Goal: Task Accomplishment & Management: Manage account settings

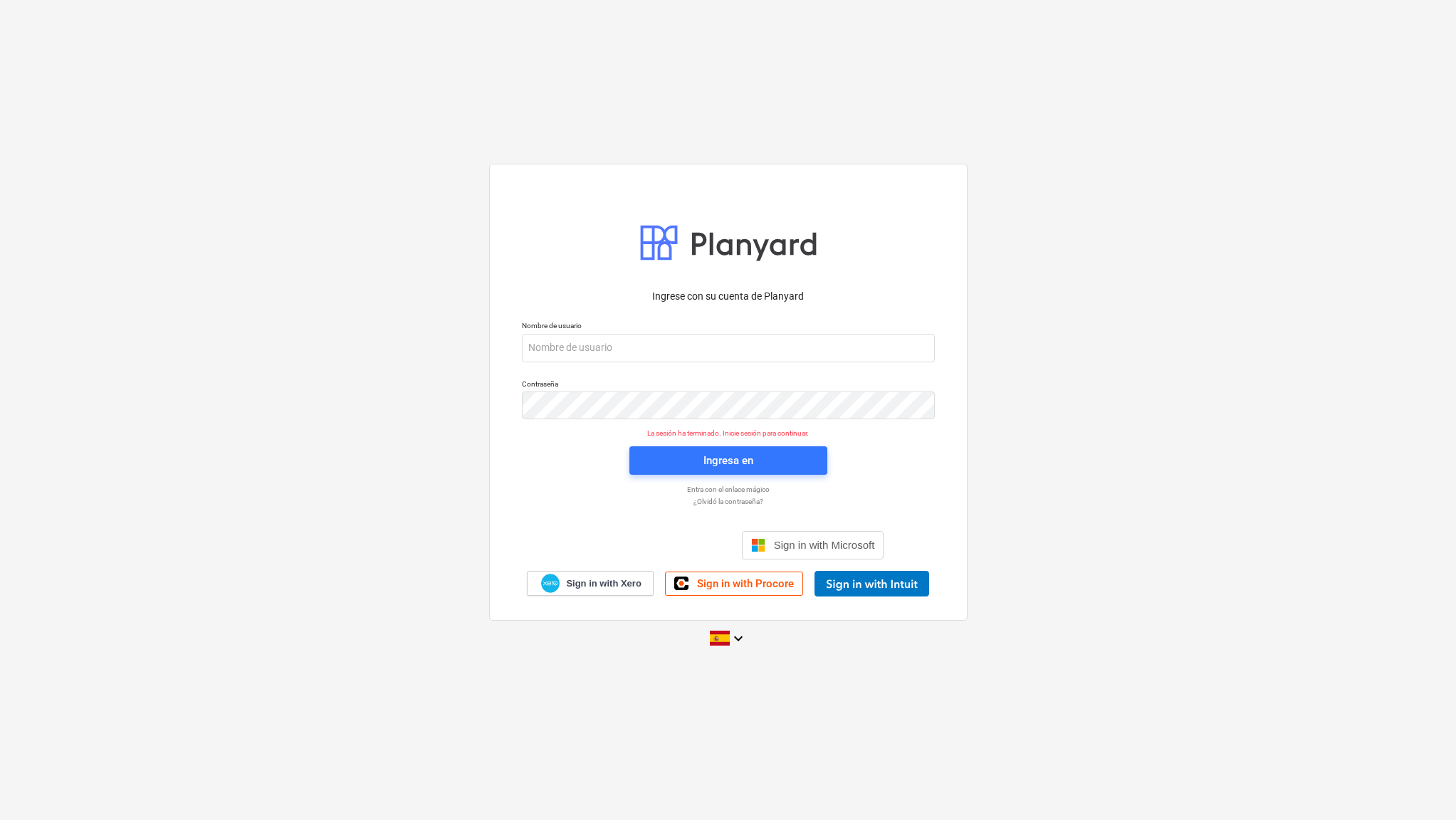
click at [637, 521] on div "Sign in with Microsoft" at bounding box center [728, 534] width 312 height 51
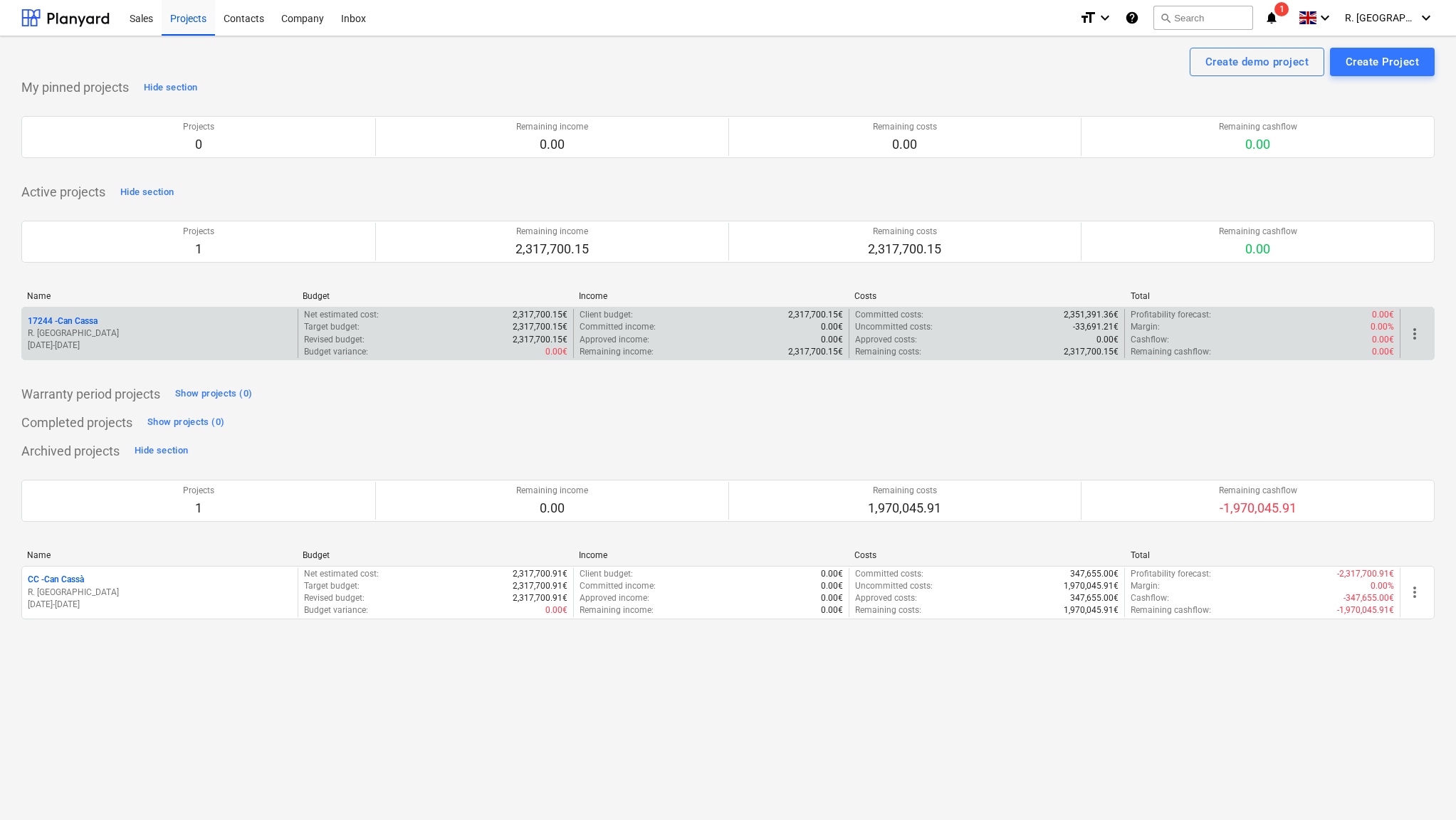
click at [65, 318] on p "17244 - Can Cassa" at bounding box center [63, 321] width 70 height 12
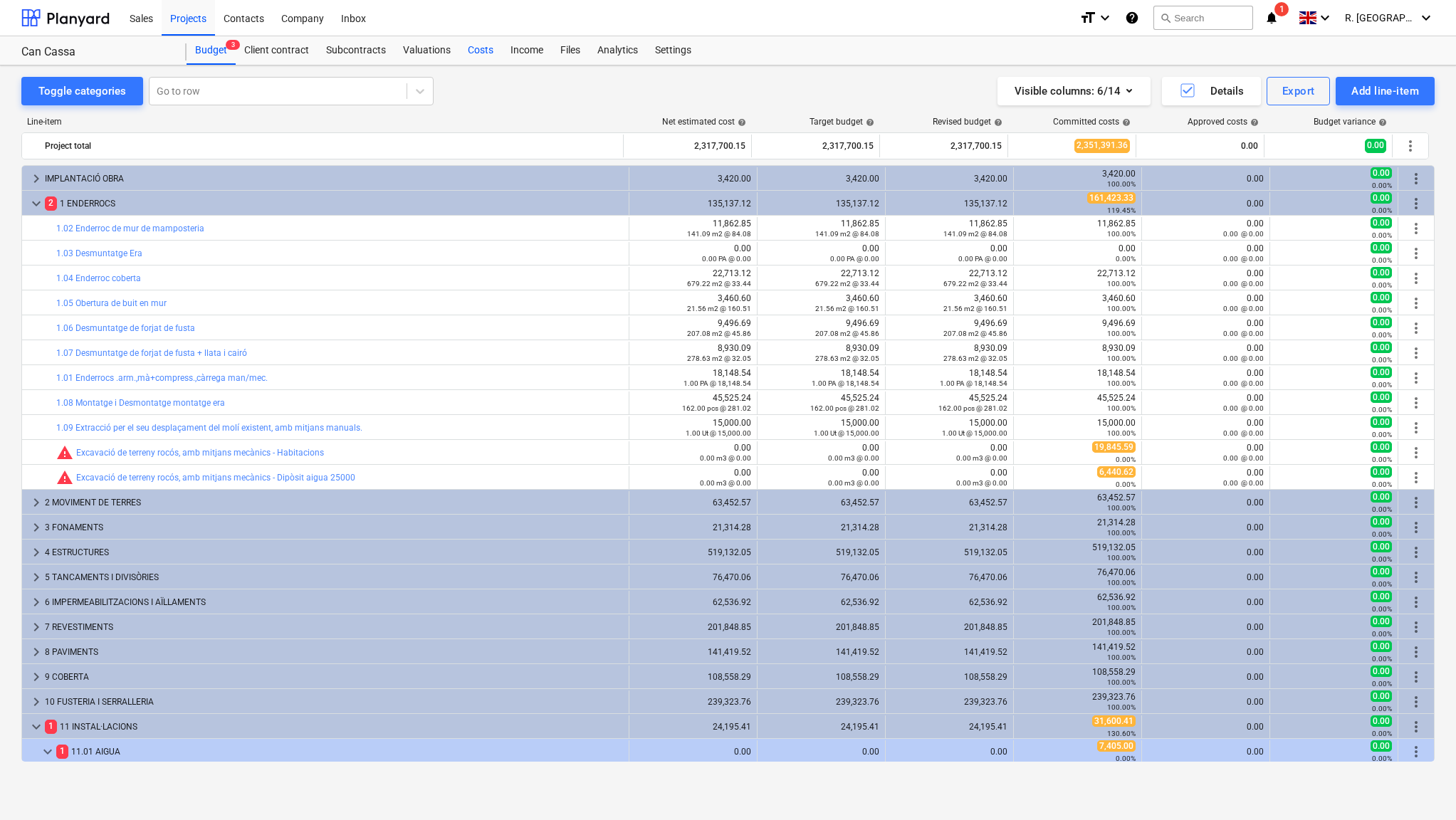
click at [477, 47] on div "Costs" at bounding box center [480, 50] width 42 height 28
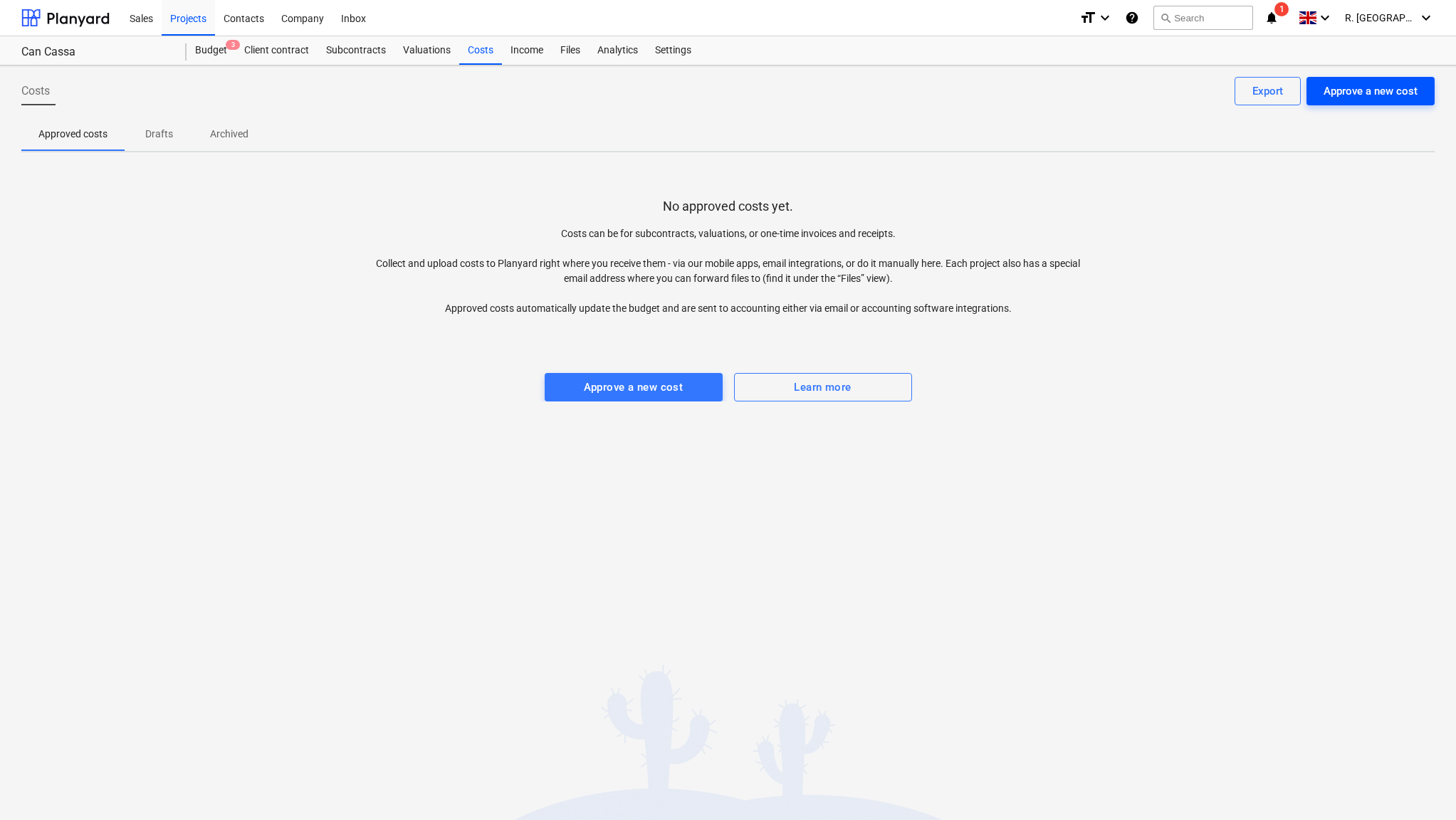
click at [1365, 88] on div "Approve a new cost" at bounding box center [1371, 91] width 94 height 18
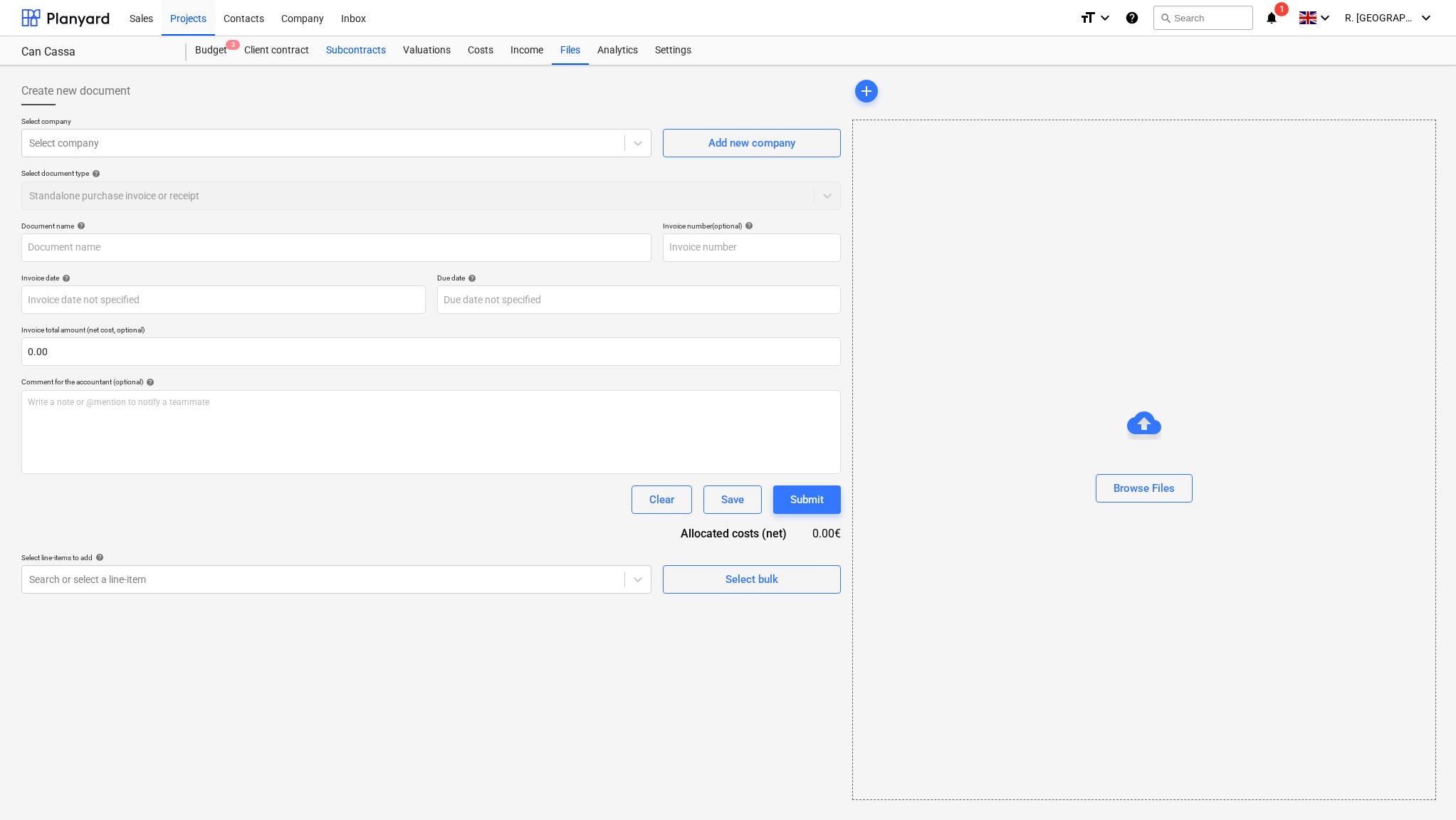
click at [364, 52] on div "Subcontracts" at bounding box center [356, 50] width 77 height 28
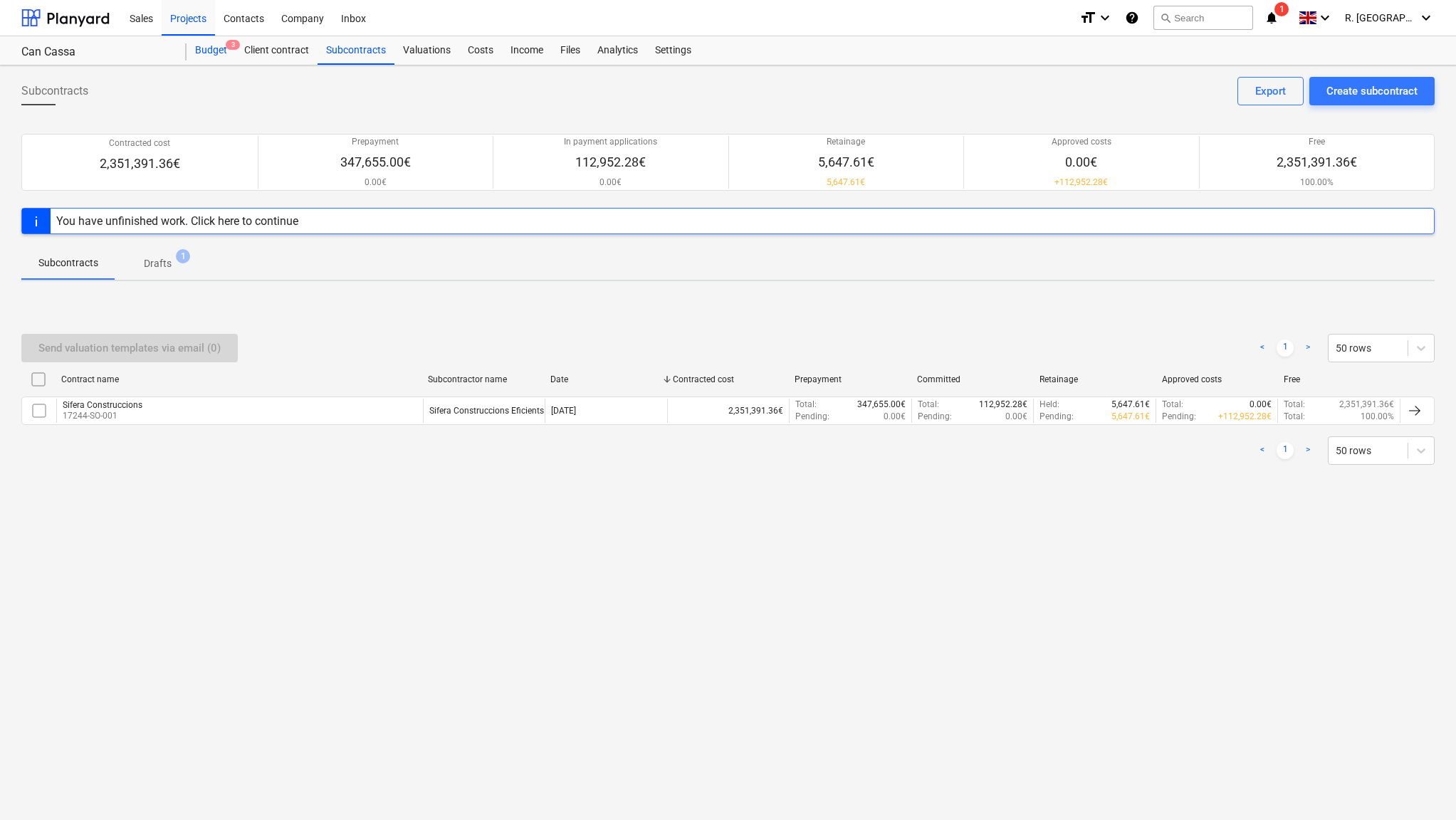
click at [220, 52] on div "Budget 3" at bounding box center [211, 50] width 49 height 28
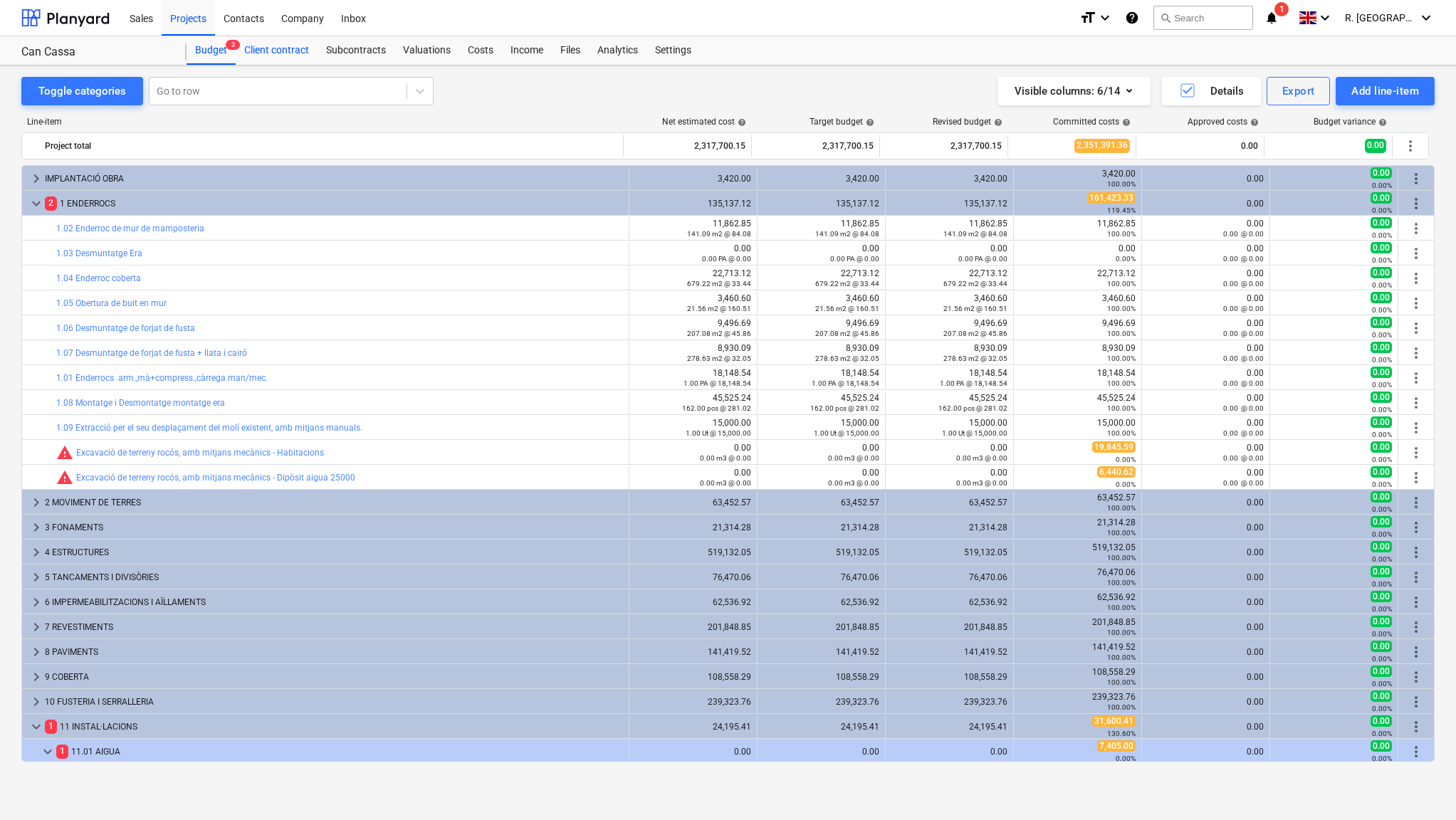
click at [292, 50] on div "Client contract" at bounding box center [277, 50] width 82 height 28
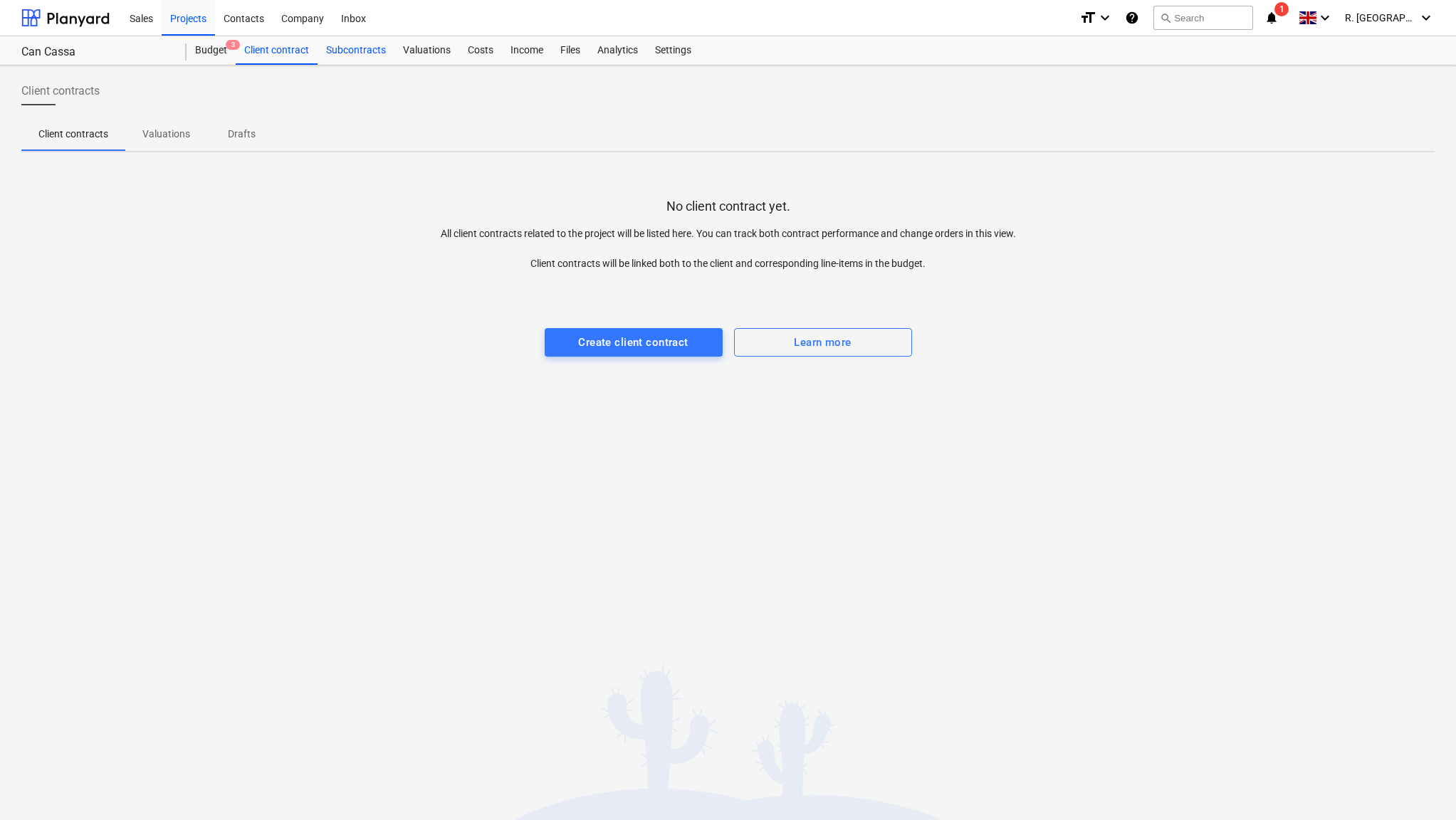
click at [367, 48] on div "Subcontracts" at bounding box center [356, 50] width 77 height 28
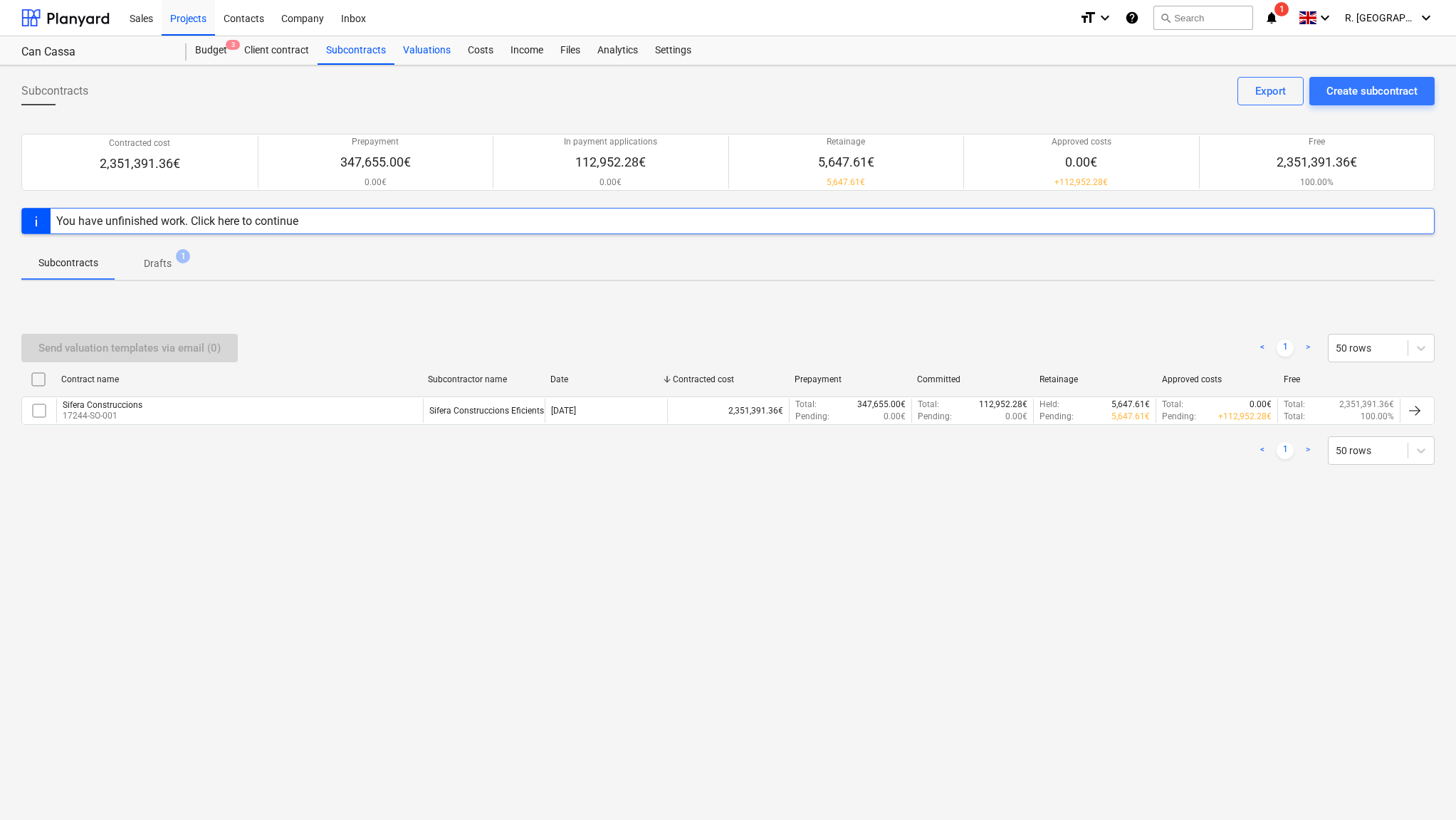
click at [431, 53] on div "Valuations" at bounding box center [427, 50] width 65 height 28
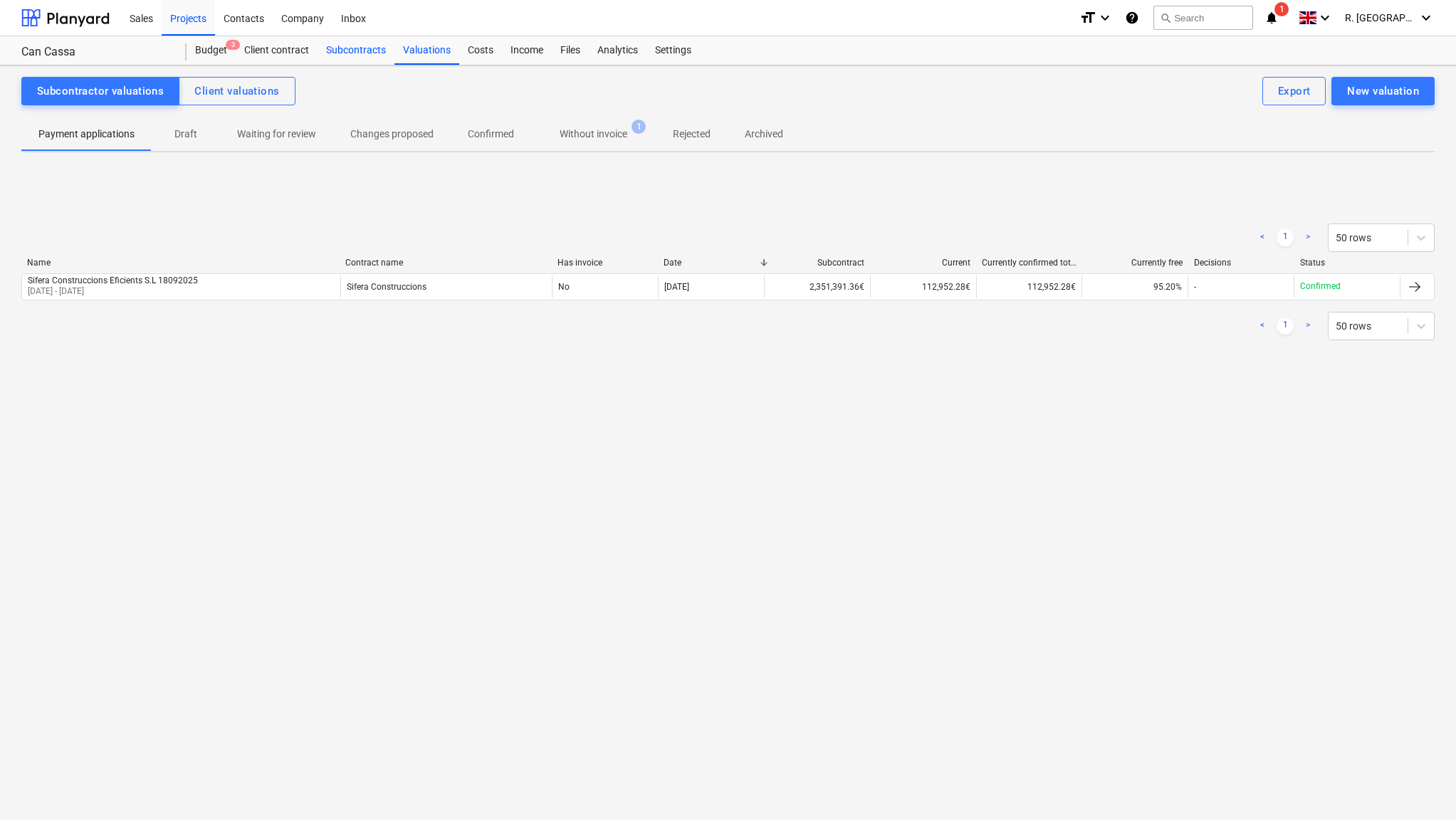
click at [376, 48] on div "Subcontracts" at bounding box center [356, 50] width 77 height 28
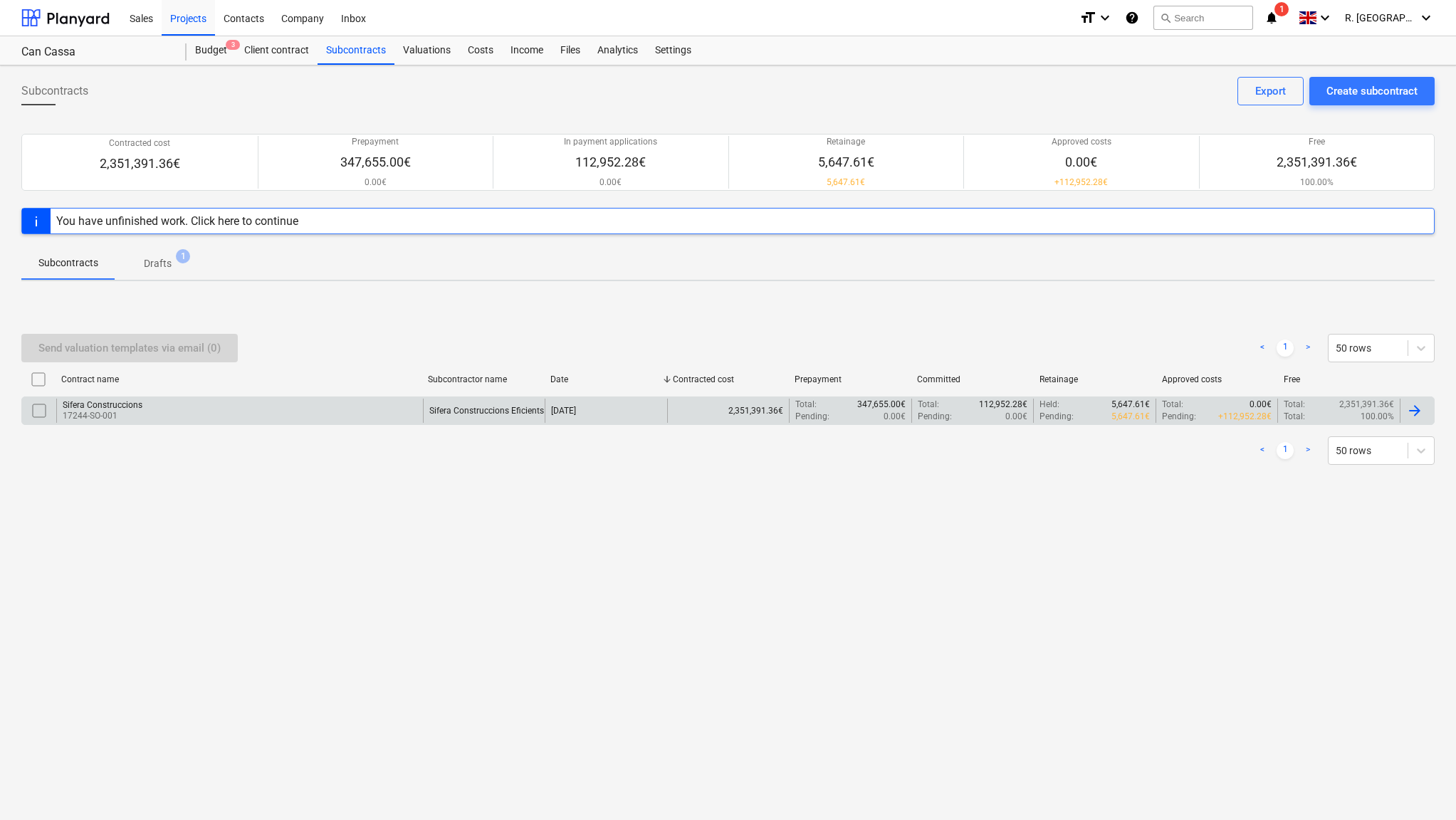
click at [39, 409] on input "checkbox" at bounding box center [40, 410] width 23 height 23
click at [83, 403] on div "Sifera Construccions" at bounding box center [102, 404] width 80 height 10
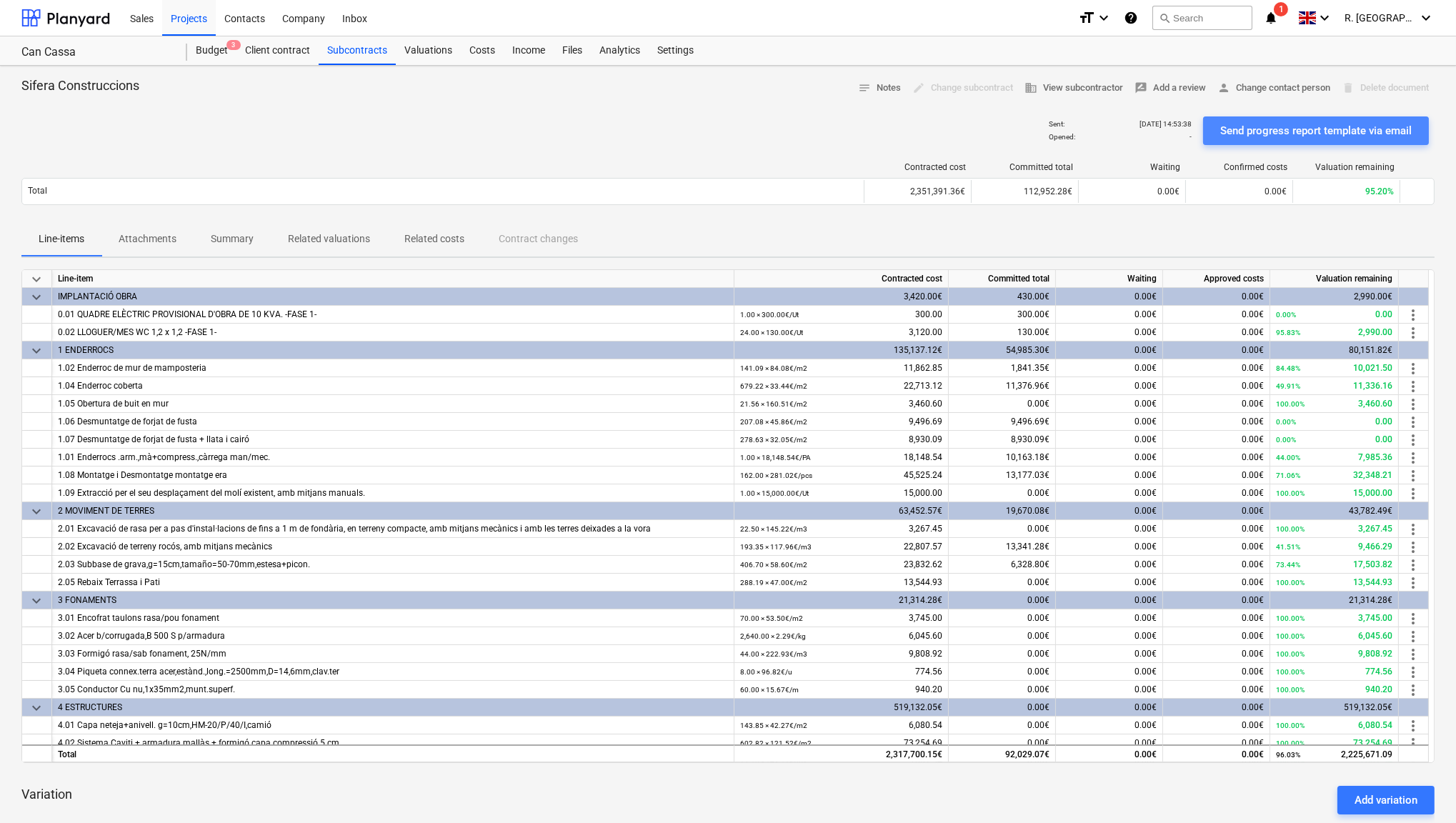
click at [1277, 125] on div "Send progress report template via email" at bounding box center [1316, 130] width 192 height 19
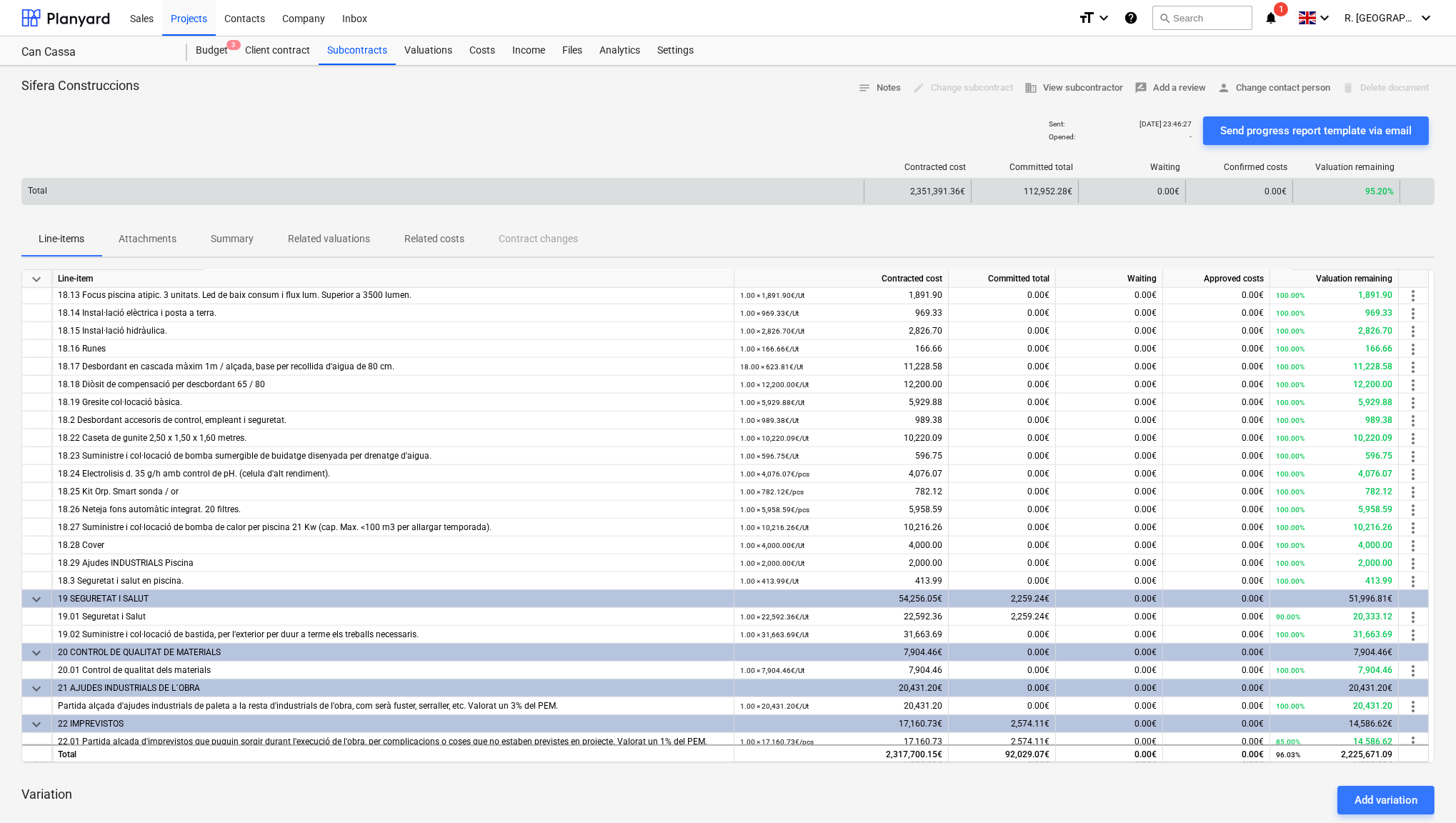
scroll to position [2956, 0]
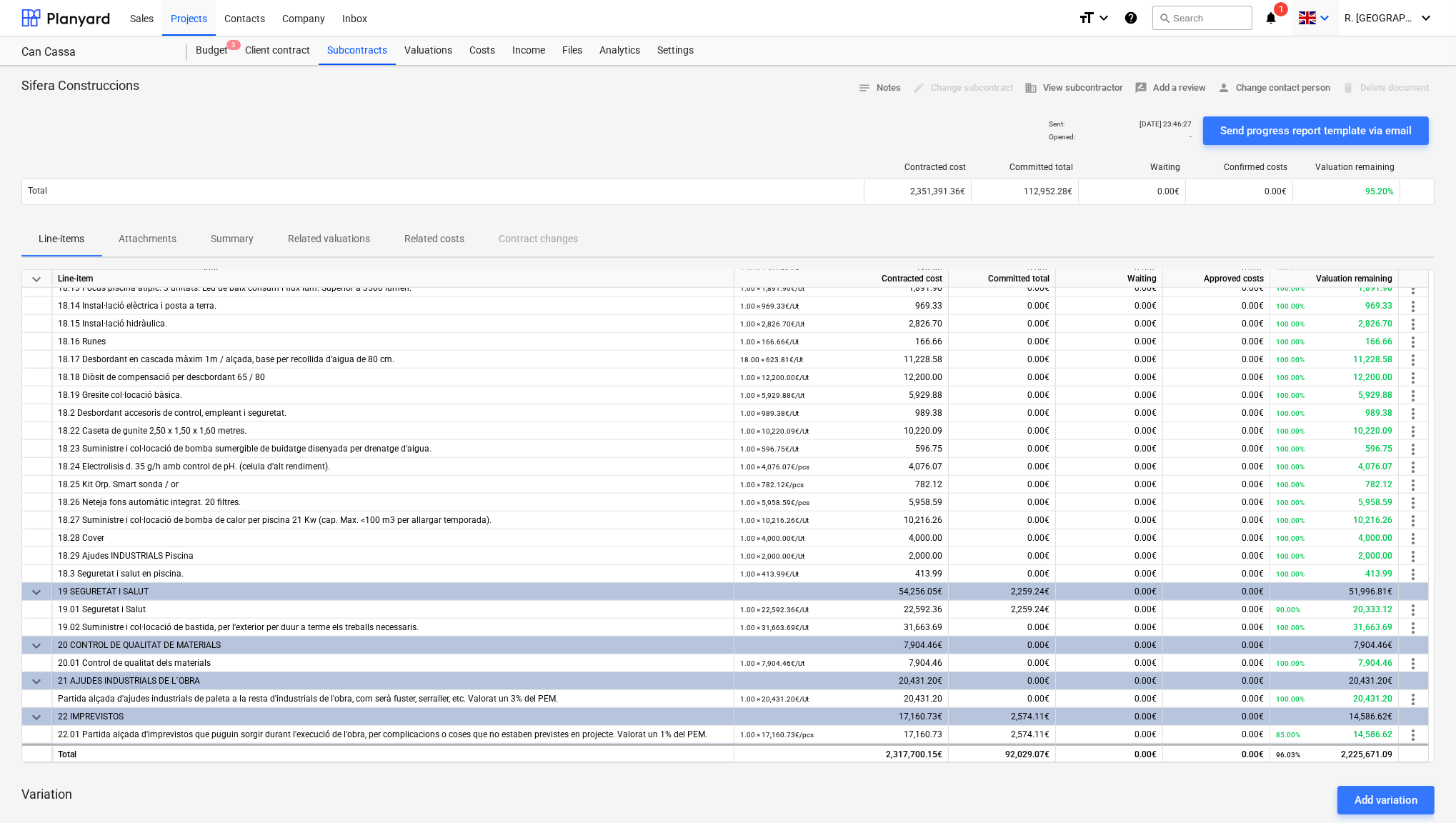
click at [1333, 29] on div "keyboard_arrow_down" at bounding box center [1316, 18] width 35 height 35
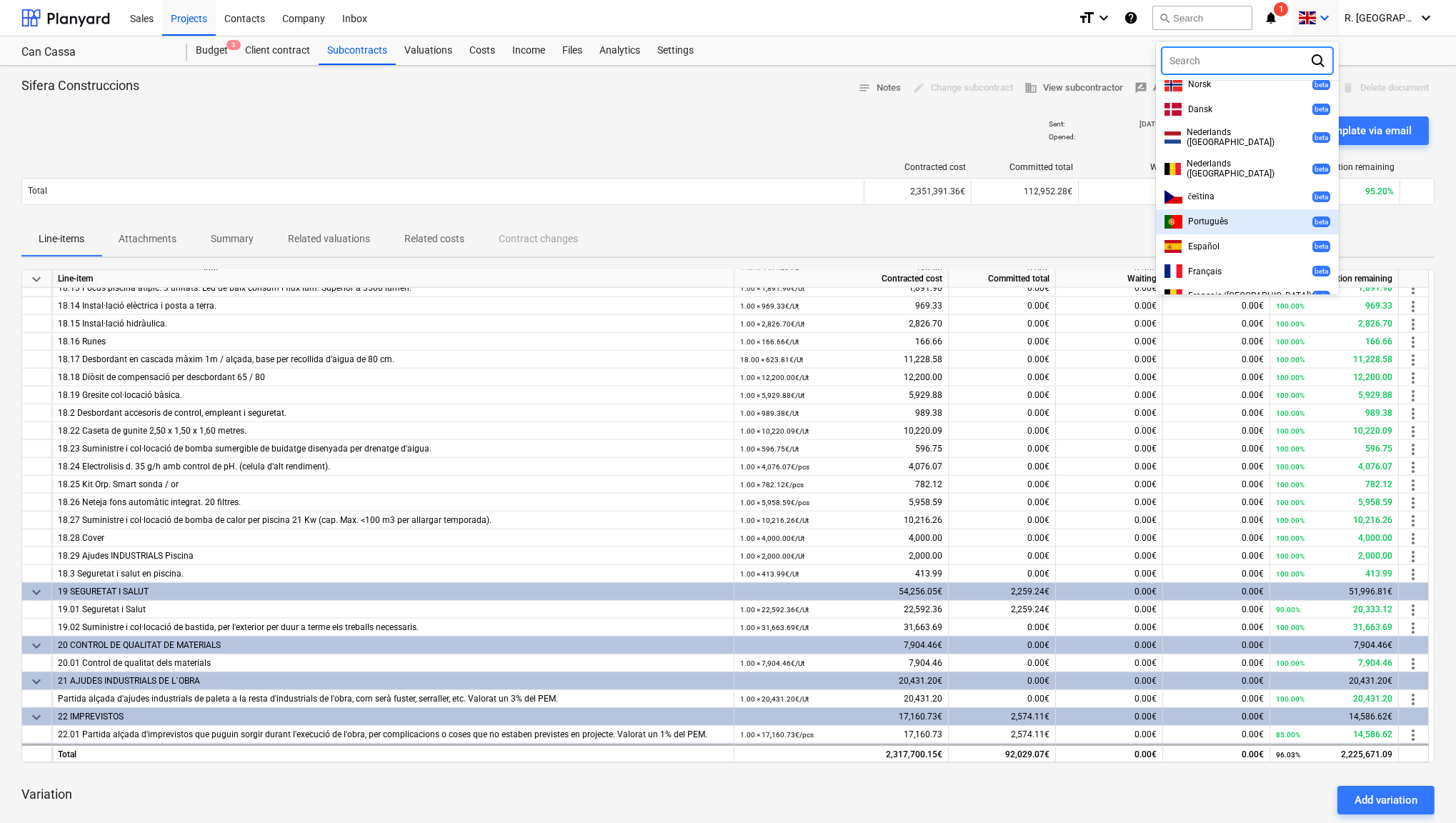
scroll to position [248, 0]
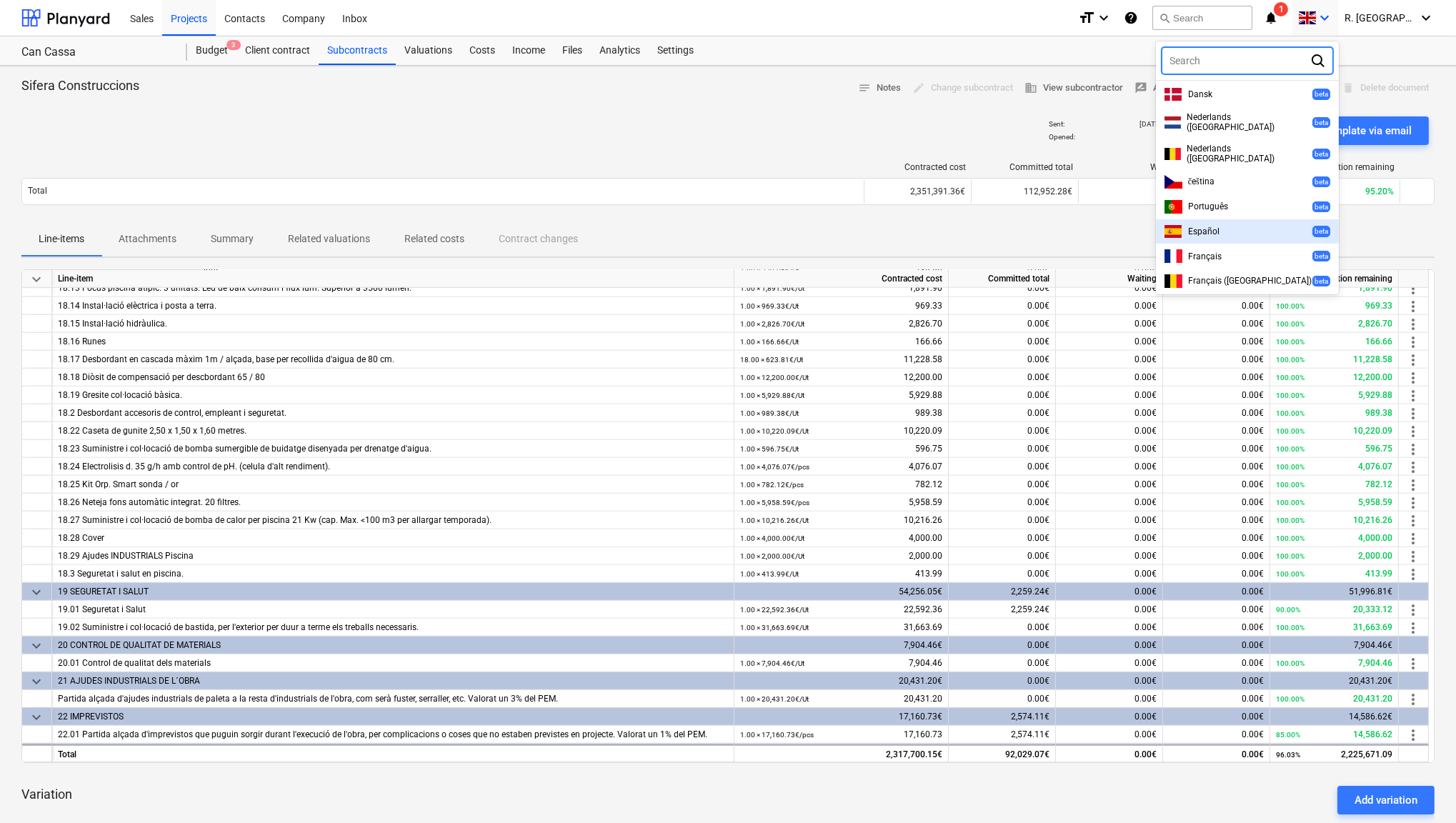
click at [1254, 225] on div "Español beta" at bounding box center [1248, 232] width 166 height 13
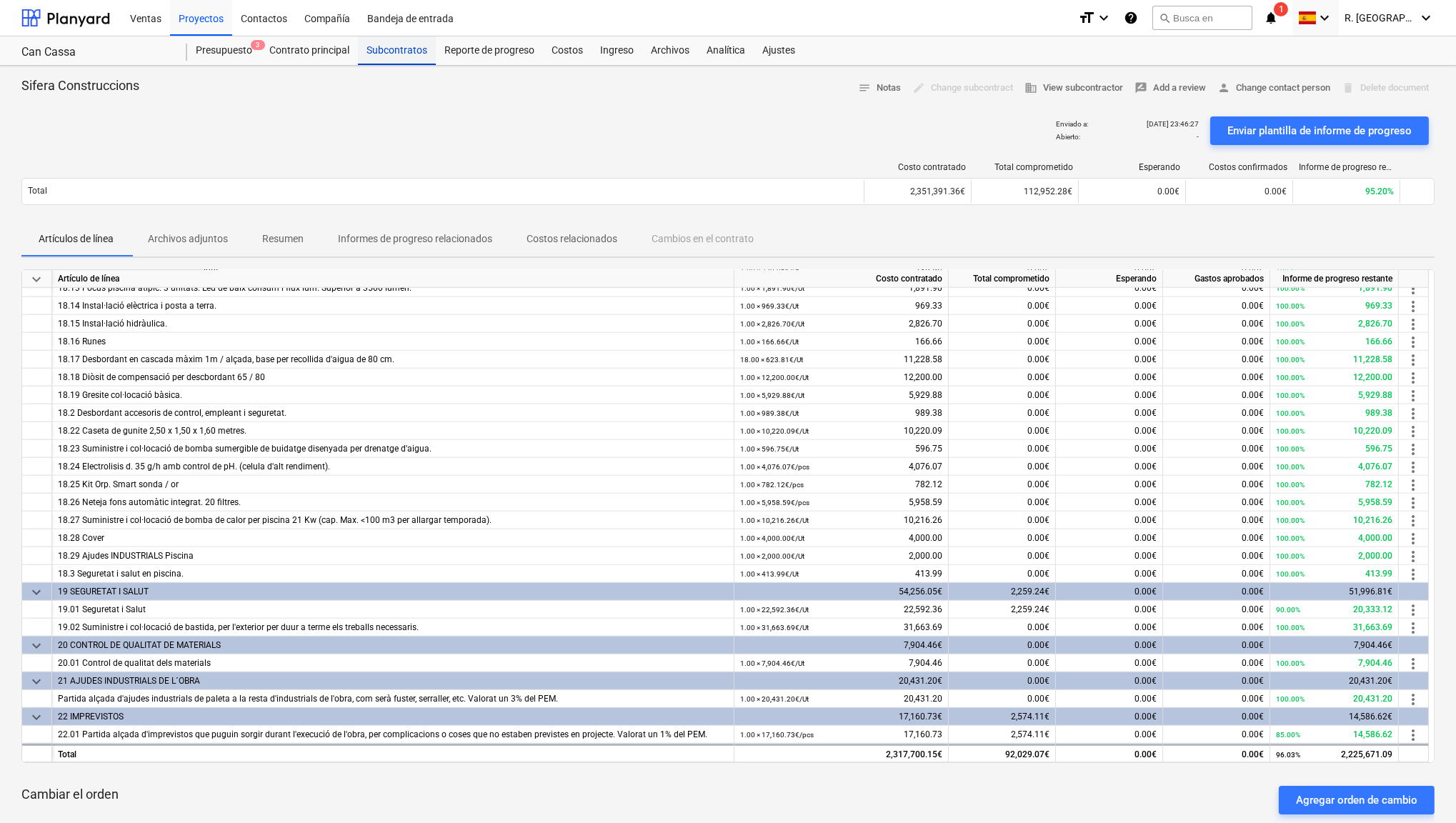
click at [397, 46] on div "Subcontratos" at bounding box center [397, 50] width 78 height 28
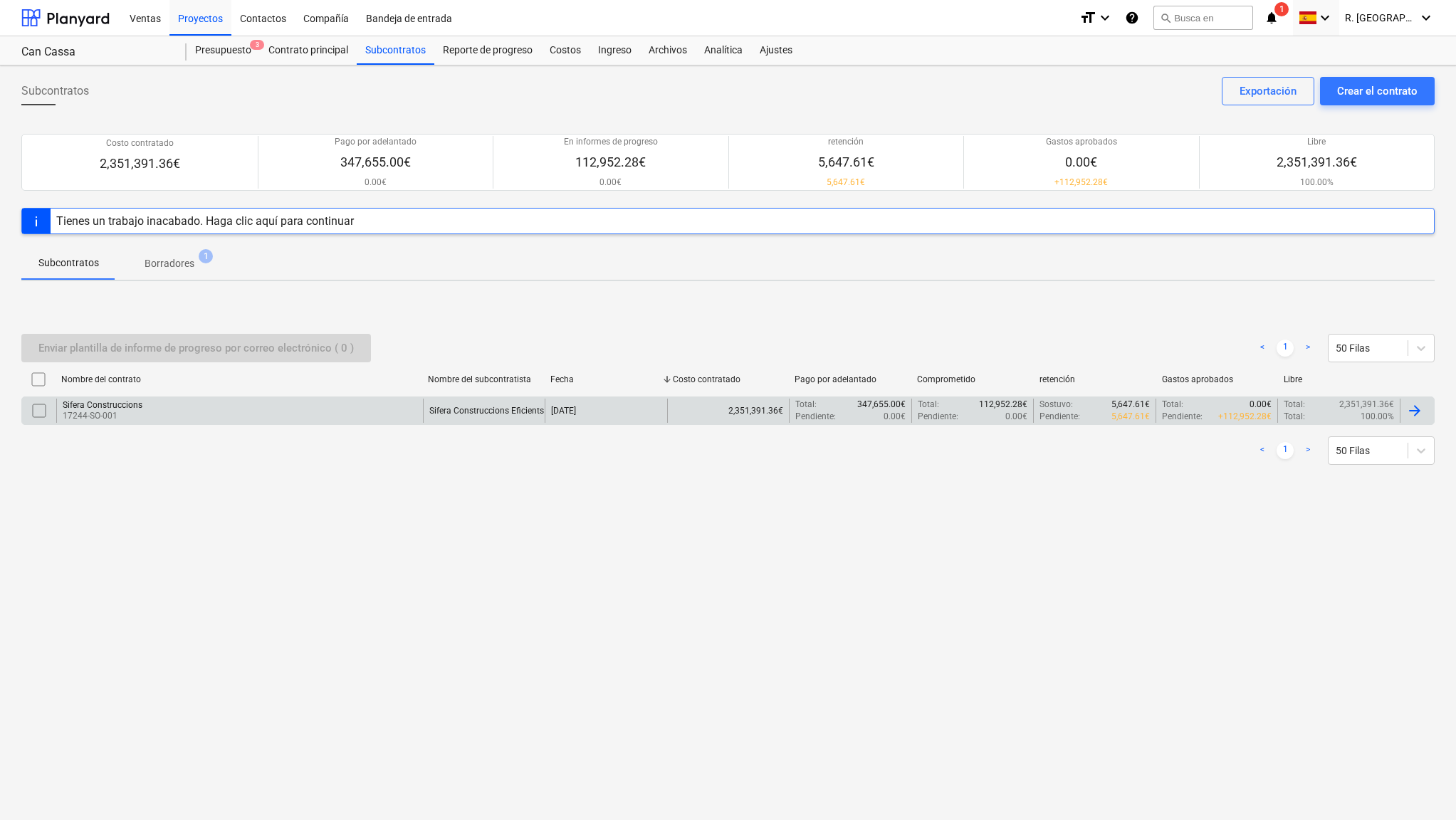
click at [70, 405] on div "Sifera Construccions" at bounding box center [102, 404] width 80 height 10
